Goal: Information Seeking & Learning: Learn about a topic

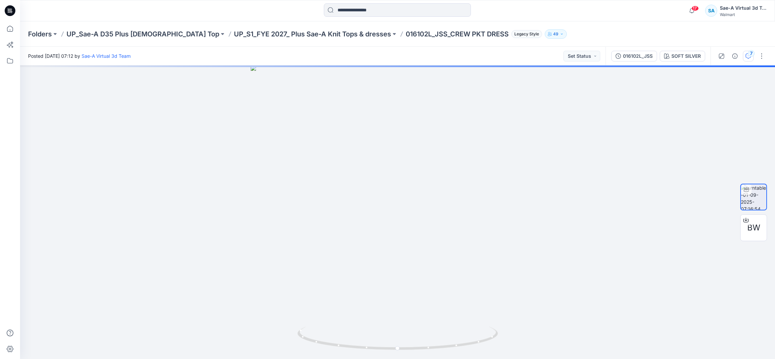
click at [747, 61] on button "7" at bounding box center [748, 56] width 11 height 11
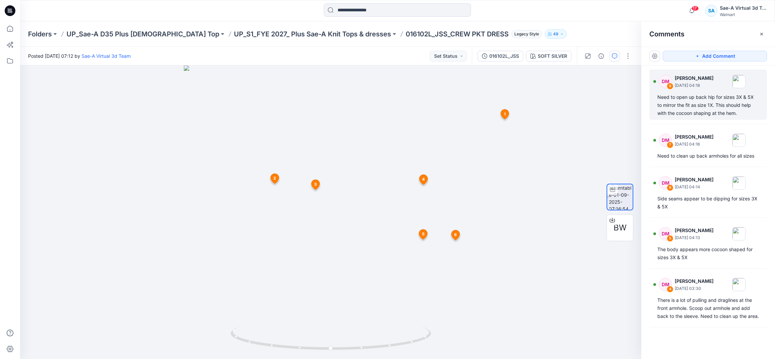
click at [680, 119] on div "DM 8 [PERSON_NAME] [DATE] 04:18 Need to open up back hip for sizes 3X & 5X to m…" at bounding box center [708, 94] width 118 height 50
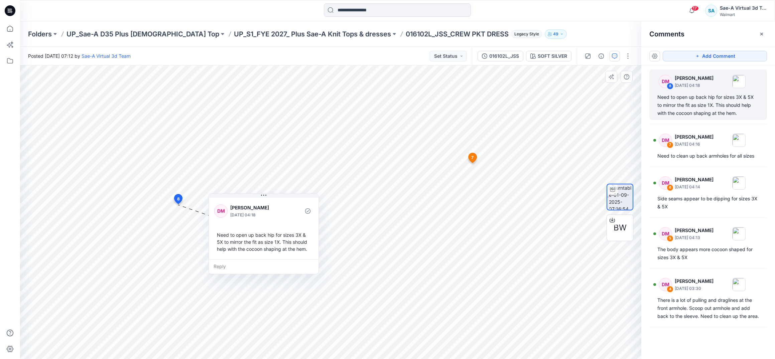
drag, startPoint x: 207, startPoint y: 213, endPoint x: 248, endPoint y: 199, distance: 43.1
click at [248, 199] on div "[PERSON_NAME] [DATE] 04:18 Need to open up back hip for sizes 3X & 5X to mirror…" at bounding box center [264, 227] width 110 height 63
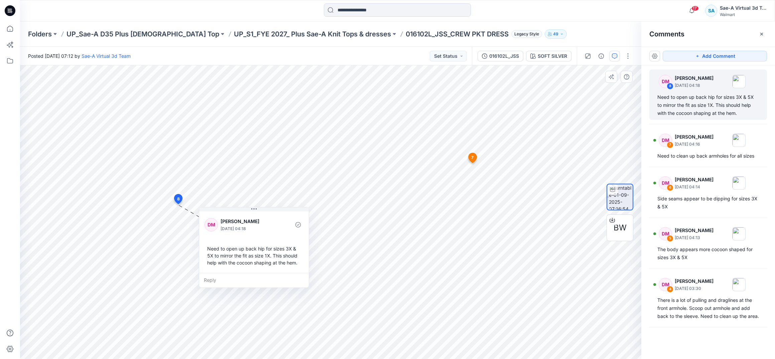
drag, startPoint x: 246, startPoint y: 209, endPoint x: 239, endPoint y: 216, distance: 10.0
click at [239, 216] on div "[PERSON_NAME] [DATE] 04:18" at bounding box center [253, 224] width 99 height 18
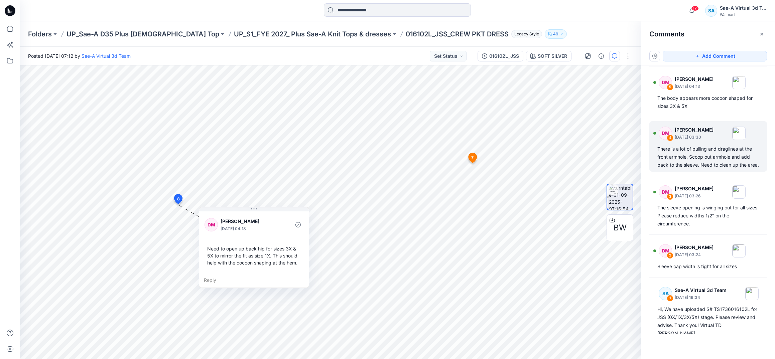
scroll to position [161, 0]
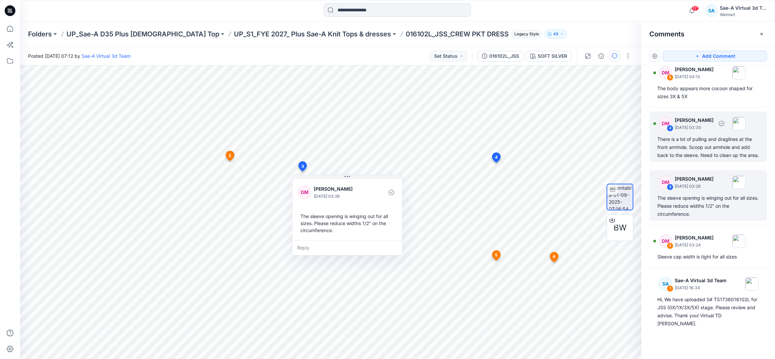
click at [652, 149] on div "DM 4 [PERSON_NAME] [DATE] 03:30 There is a lot of pulling and draglines at the …" at bounding box center [708, 137] width 118 height 50
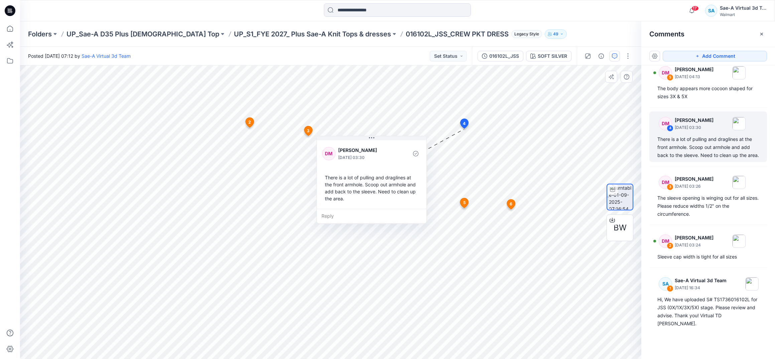
drag, startPoint x: 443, startPoint y: 127, endPoint x: 360, endPoint y: 141, distance: 84.3
click at [360, 141] on div "[PERSON_NAME] [DATE] 03:30 There is a lot of pulling and draglines at the front…" at bounding box center [372, 174] width 110 height 70
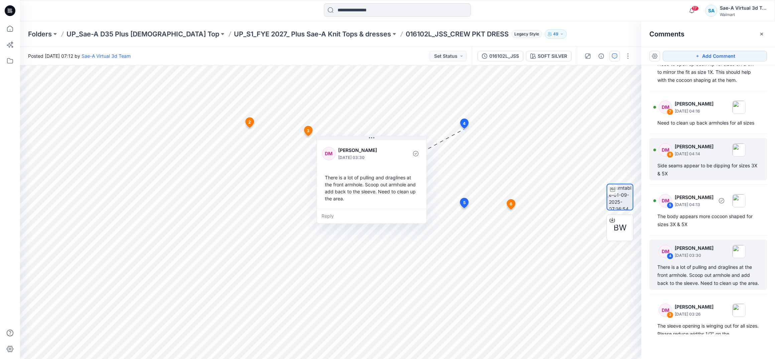
scroll to position [27, 0]
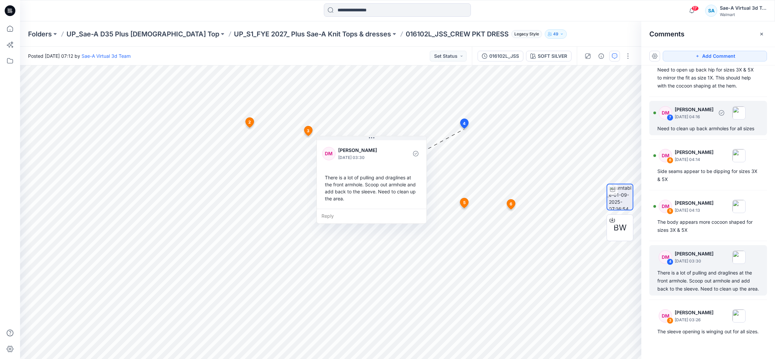
click at [683, 127] on div "Need to clean up back armholes for all sizes" at bounding box center [708, 129] width 102 height 8
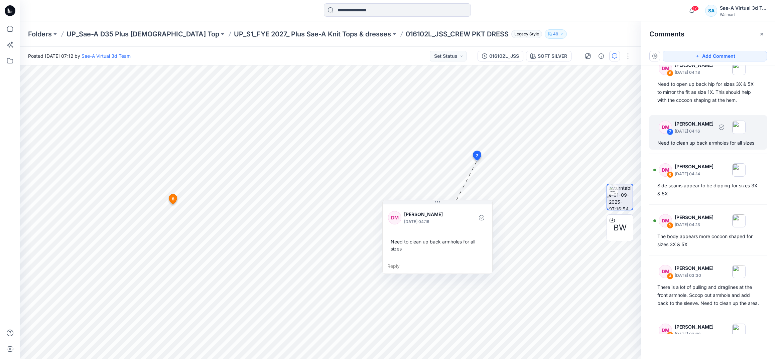
scroll to position [0, 0]
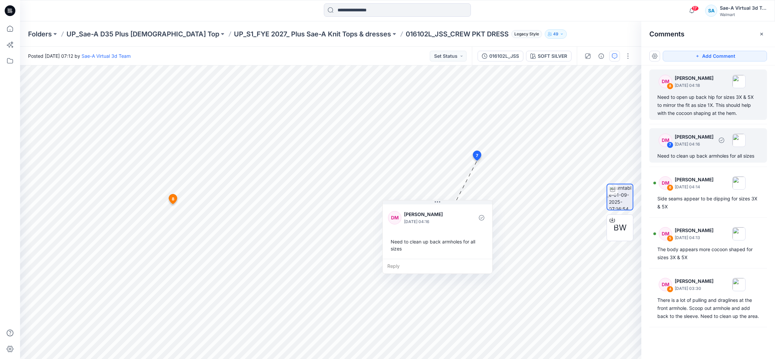
click at [704, 99] on div "Need to open up back hip for sizes 3X & 5X to mirror the fit as size 1X. This s…" at bounding box center [708, 105] width 102 height 24
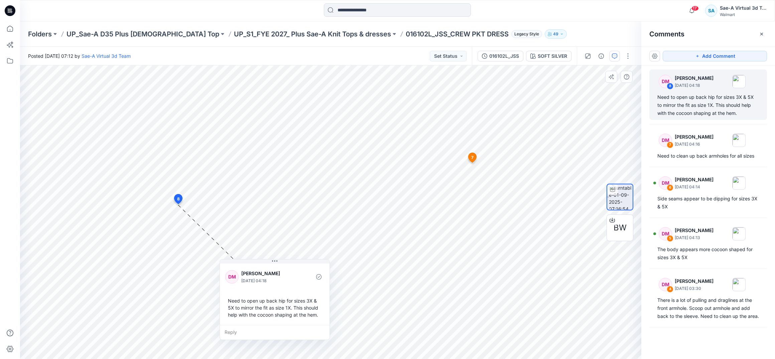
drag, startPoint x: 222, startPoint y: 217, endPoint x: 274, endPoint y: 269, distance: 73.2
click at [274, 270] on p "[PERSON_NAME]" at bounding box center [268, 274] width 54 height 8
drag, startPoint x: 259, startPoint y: 314, endPoint x: 273, endPoint y: 315, distance: 14.4
click at [273, 315] on div "Need to open up back hip for sizes 3X & 5X to mirror the fit as size 1X. This s…" at bounding box center [288, 309] width 99 height 26
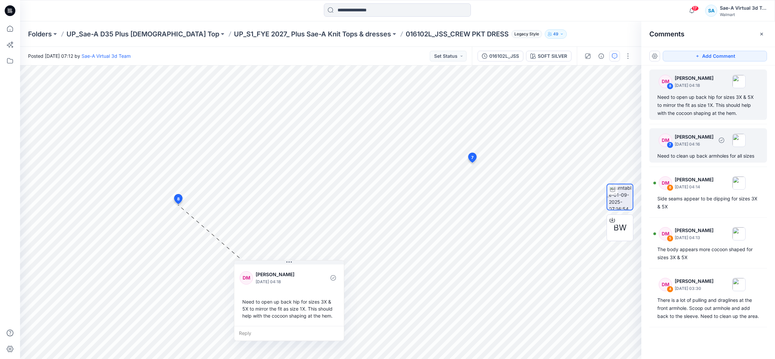
click at [696, 145] on p "[DATE] 04:16" at bounding box center [693, 144] width 39 height 7
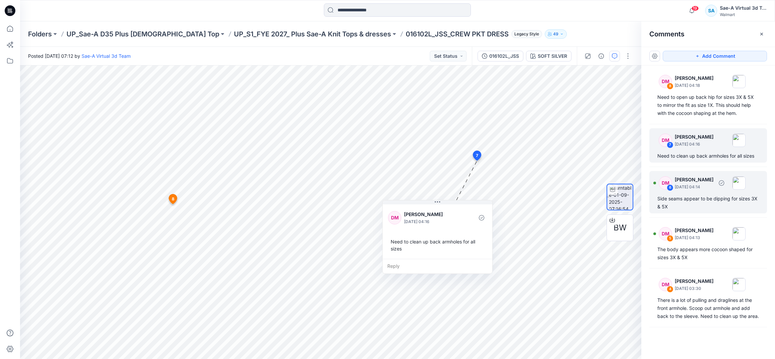
click at [686, 89] on p "[DATE] 04:14" at bounding box center [693, 85] width 39 height 7
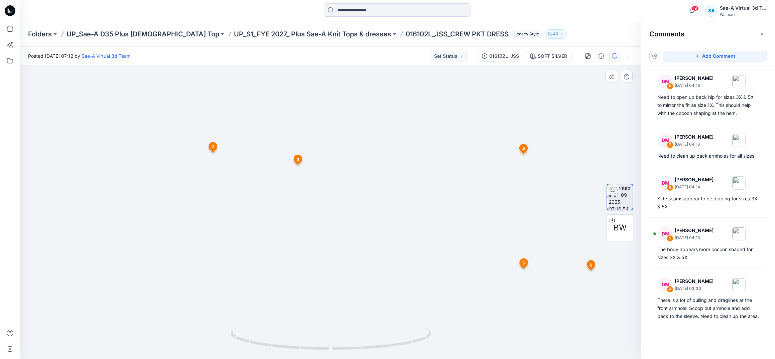
click at [299, 157] on span "3" at bounding box center [298, 160] width 3 height 6
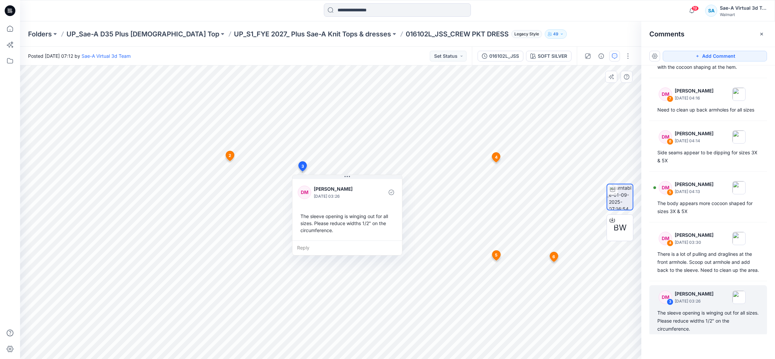
scroll to position [55, 0]
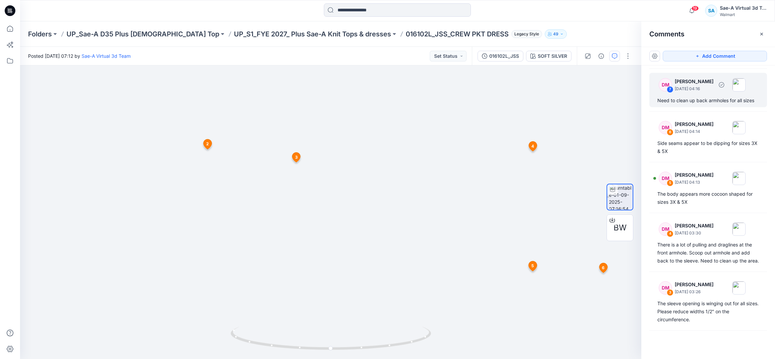
click at [687, 27] on p "[PERSON_NAME]" at bounding box center [693, 23] width 39 height 8
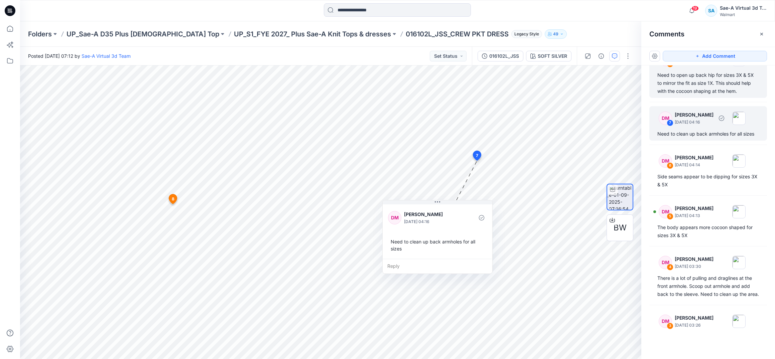
click at [688, 81] on div "Need to open up back hip for sizes 3X & 5X to mirror the fit as size 1X. This s…" at bounding box center [708, 83] width 102 height 24
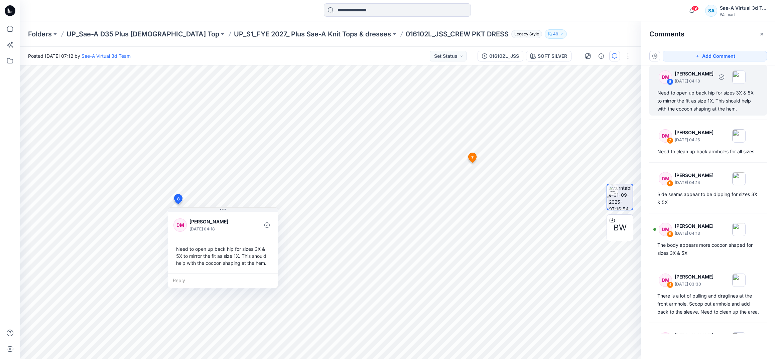
scroll to position [4, 0]
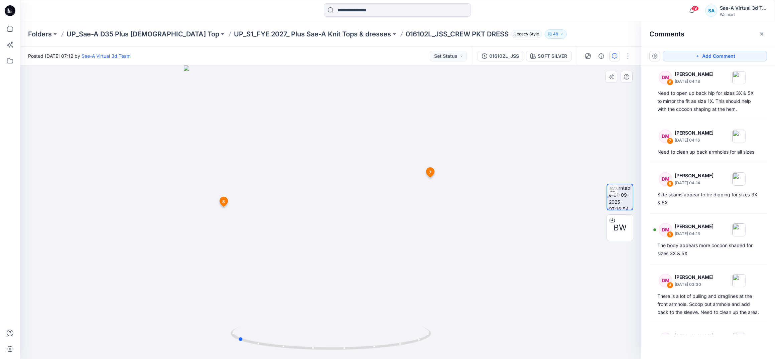
drag, startPoint x: 357, startPoint y: 347, endPoint x: 453, endPoint y: 347, distance: 95.5
click at [453, 347] on div at bounding box center [330, 212] width 621 height 294
drag, startPoint x: 353, startPoint y: 349, endPoint x: 471, endPoint y: 339, distance: 118.4
click at [471, 339] on div at bounding box center [330, 212] width 621 height 294
click at [353, 346] on icon at bounding box center [331, 339] width 202 height 25
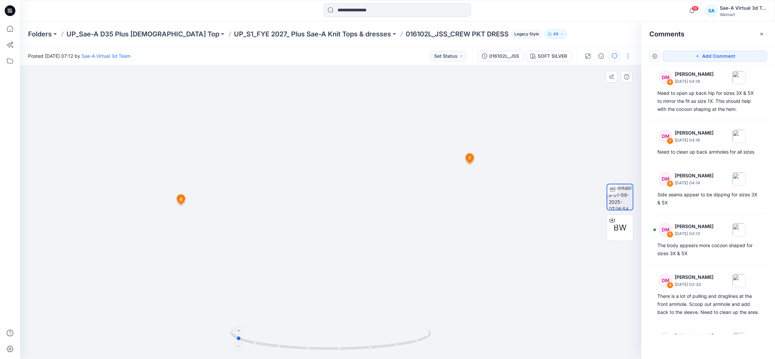
drag, startPoint x: 340, startPoint y: 347, endPoint x: 420, endPoint y: 345, distance: 80.2
click at [420, 345] on icon at bounding box center [331, 339] width 202 height 25
drag, startPoint x: 358, startPoint y: 352, endPoint x: 452, endPoint y: 346, distance: 94.4
click at [452, 346] on div at bounding box center [330, 212] width 621 height 294
drag, startPoint x: 373, startPoint y: 348, endPoint x: 483, endPoint y: 341, distance: 110.1
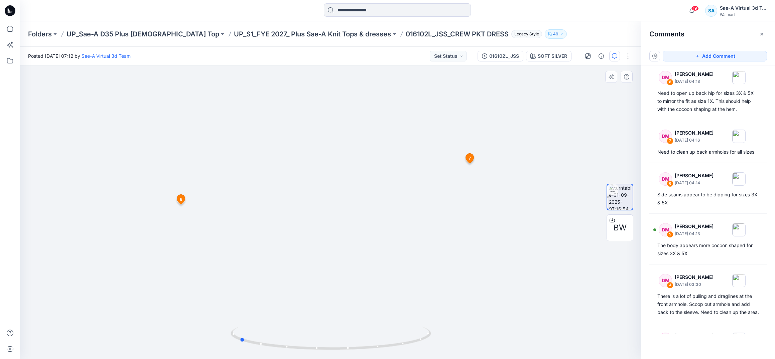
click at [483, 341] on div at bounding box center [330, 212] width 621 height 294
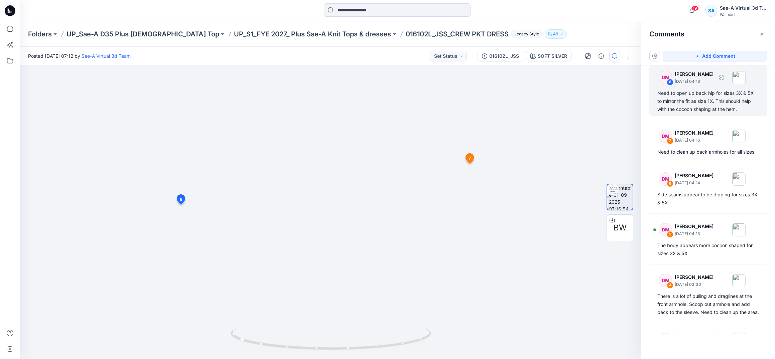
click at [679, 94] on div "Need to open up back hip for sizes 3X & 5X to mirror the fit as size 1X. This s…" at bounding box center [708, 101] width 102 height 24
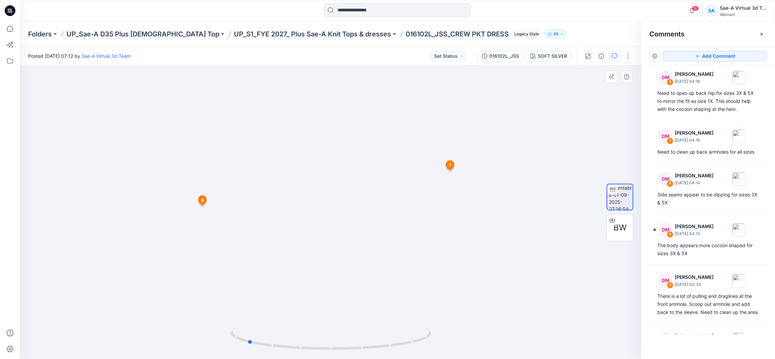
drag, startPoint x: 352, startPoint y: 349, endPoint x: 466, endPoint y: 348, distance: 113.9
click at [466, 348] on div at bounding box center [330, 212] width 621 height 294
drag, startPoint x: 368, startPoint y: 348, endPoint x: 449, endPoint y: 344, distance: 80.6
click at [449, 344] on div at bounding box center [330, 212] width 621 height 294
drag, startPoint x: 332, startPoint y: 349, endPoint x: 441, endPoint y: 336, distance: 110.4
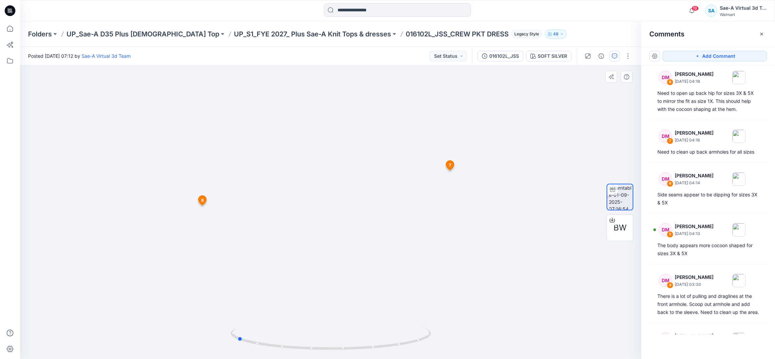
click at [441, 336] on div at bounding box center [330, 212] width 621 height 294
drag, startPoint x: 314, startPoint y: 349, endPoint x: 415, endPoint y: 345, distance: 101.3
click at [415, 345] on icon at bounding box center [331, 339] width 202 height 25
drag, startPoint x: 310, startPoint y: 349, endPoint x: 319, endPoint y: 350, distance: 9.1
click at [319, 350] on icon at bounding box center [331, 339] width 202 height 25
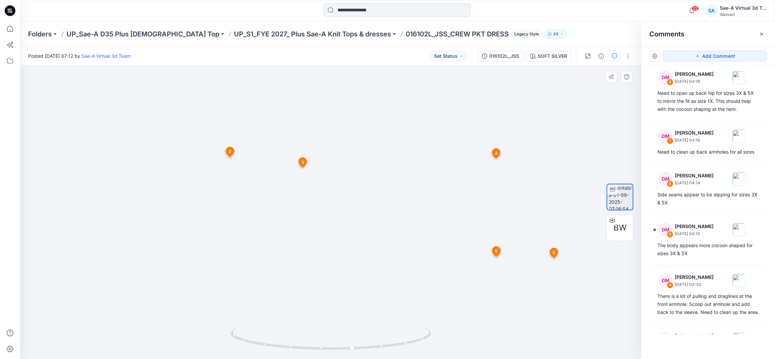
drag, startPoint x: 235, startPoint y: 251, endPoint x: 308, endPoint y: 247, distance: 72.3
drag, startPoint x: 373, startPoint y: 351, endPoint x: 468, endPoint y: 344, distance: 94.8
click at [468, 344] on div at bounding box center [330, 212] width 621 height 294
drag, startPoint x: 398, startPoint y: 347, endPoint x: 493, endPoint y: 337, distance: 95.0
click at [493, 337] on div at bounding box center [330, 212] width 621 height 294
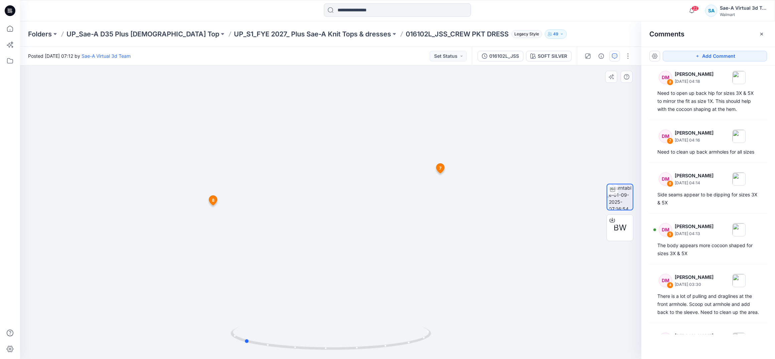
drag, startPoint x: 388, startPoint y: 346, endPoint x: 491, endPoint y: 336, distance: 103.1
click at [491, 336] on div at bounding box center [330, 212] width 621 height 294
